Goal: Task Accomplishment & Management: Use online tool/utility

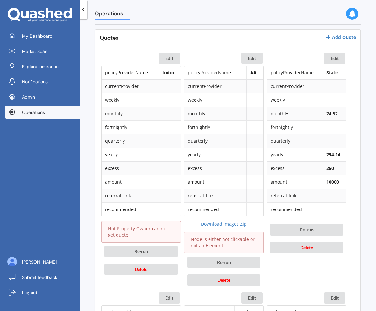
scroll to position [299, 0]
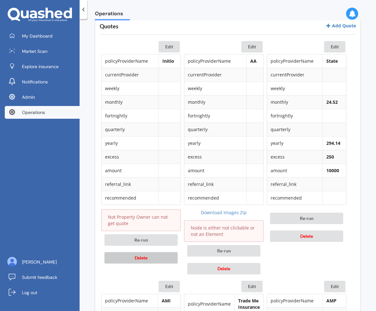
click at [155, 259] on button "Delete" at bounding box center [141, 257] width 73 height 11
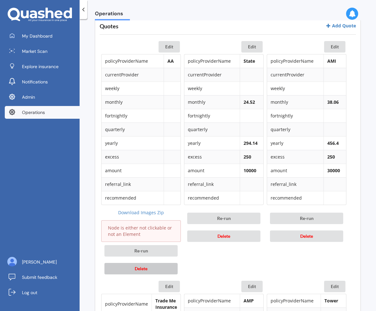
click at [149, 272] on button "Delete" at bounding box center [141, 268] width 73 height 11
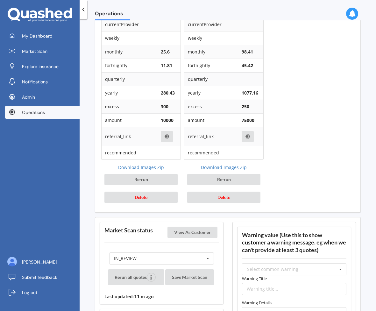
scroll to position [574, 0]
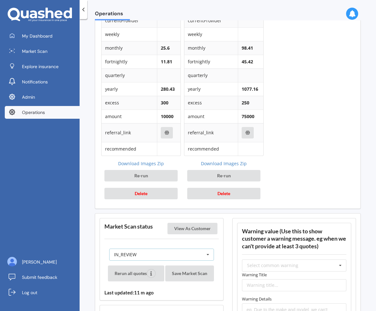
click at [158, 251] on div "IN_REVIEW READY PENDING VIEWED ABANDONED IN_REVIEW" at bounding box center [161, 255] width 105 height 12
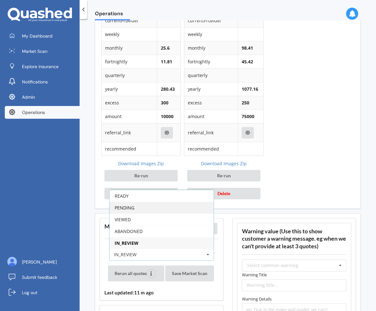
click at [168, 212] on div "PENDING" at bounding box center [162, 208] width 104 height 12
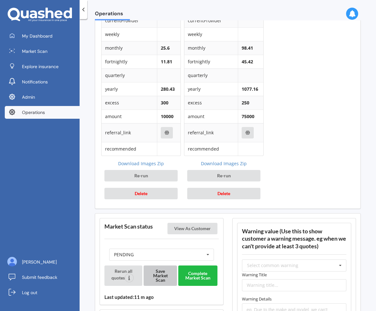
click at [161, 272] on button "Save Market Scan" at bounding box center [161, 276] width 34 height 20
click at [198, 278] on button "Complete Market Scan" at bounding box center [197, 276] width 39 height 20
